Goal: Task Accomplishment & Management: Use online tool/utility

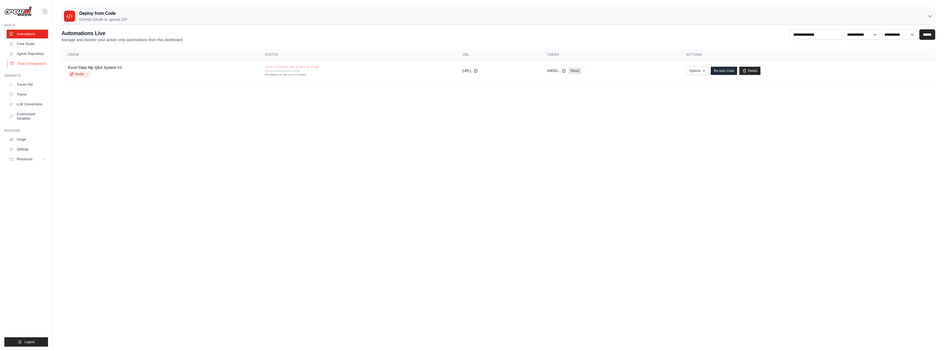
click at [33, 65] on link "Tools & Integrations" at bounding box center [27, 63] width 41 height 9
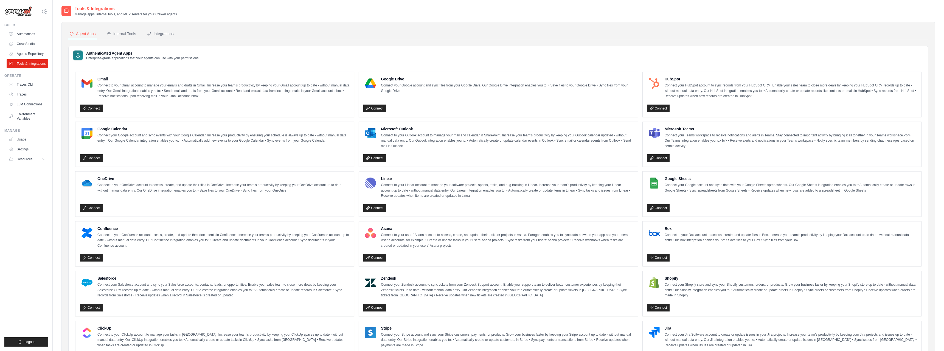
scroll to position [136, 0]
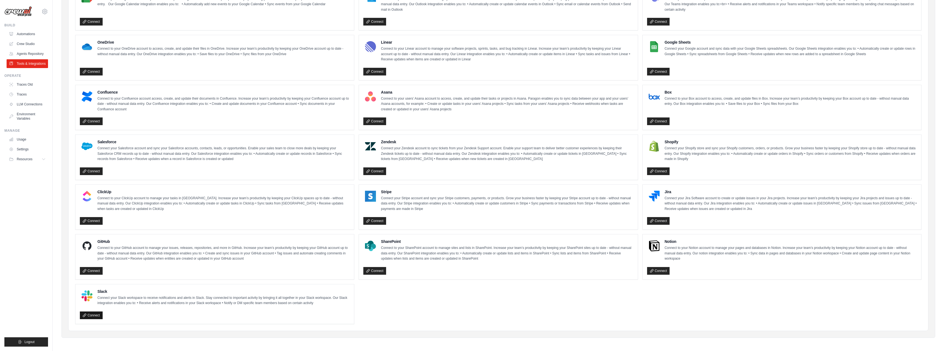
click at [96, 313] on link "Connect" at bounding box center [91, 316] width 23 height 8
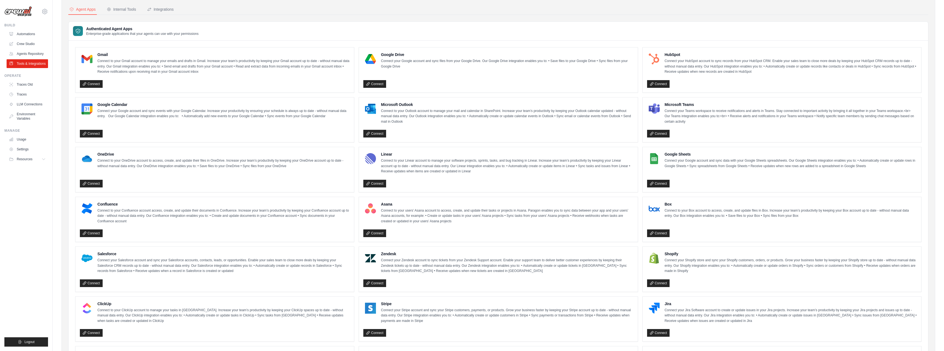
scroll to position [0, 0]
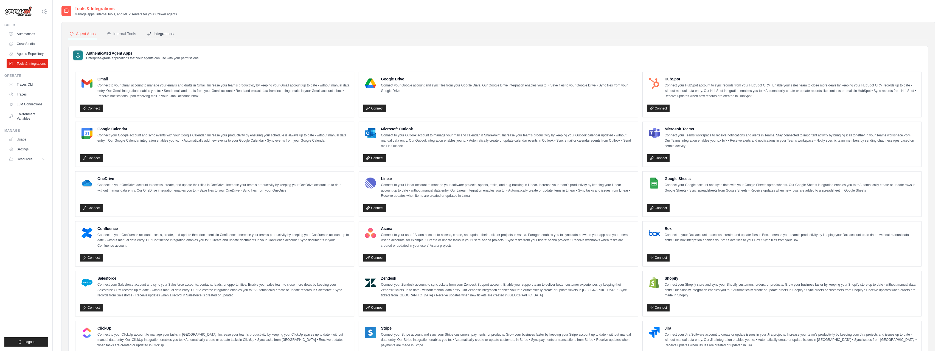
click at [165, 34] on div "Integrations" at bounding box center [160, 33] width 27 height 5
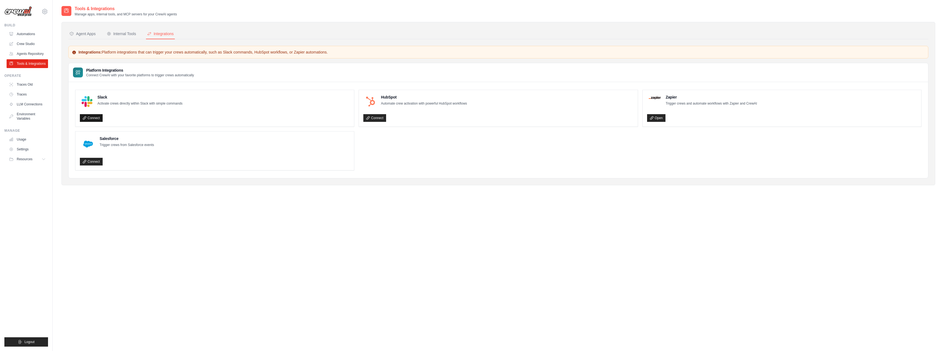
click at [94, 117] on link "Connect" at bounding box center [91, 118] width 23 height 8
